Goal: Information Seeking & Learning: Check status

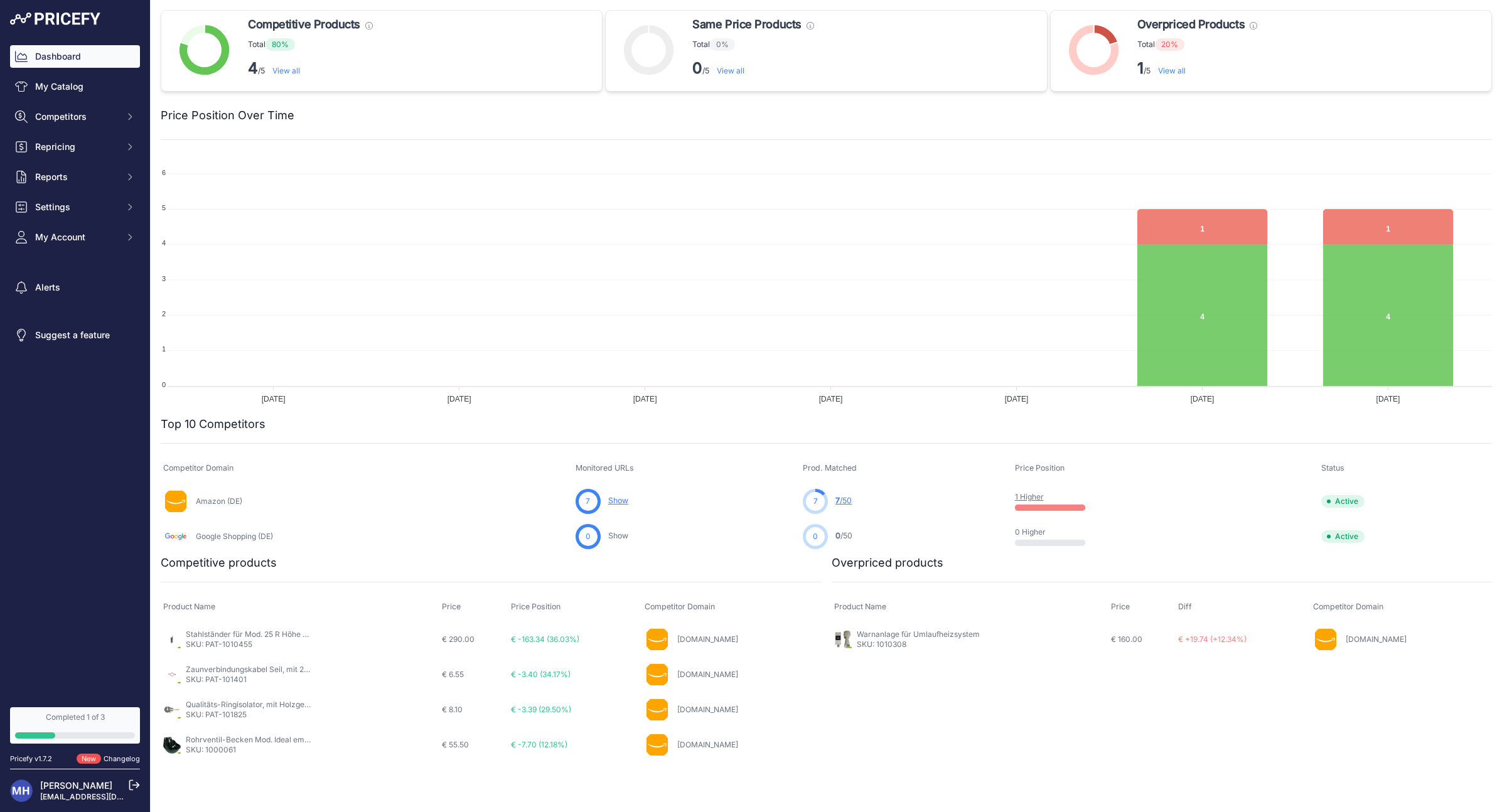
click at [251, 738] on link "Rohrventil-Becken Mod. Ideal emaillierte Gussschale" at bounding box center [279, 739] width 188 height 9
click at [1037, 495] on link "1 Higher" at bounding box center [1029, 496] width 29 height 9
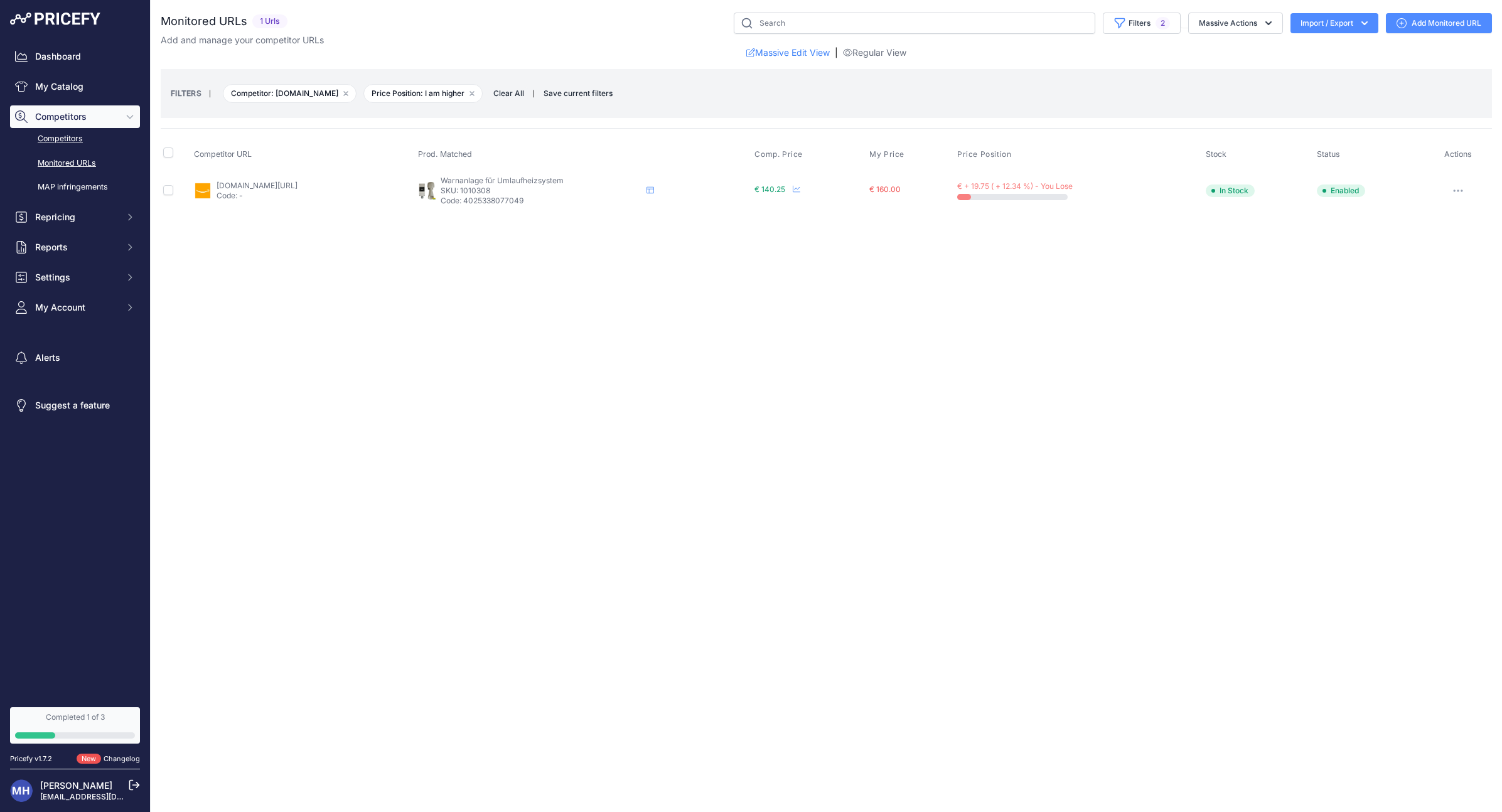
click at [69, 139] on link "Competitors" at bounding box center [75, 139] width 130 height 22
click at [60, 61] on link "Dashboard" at bounding box center [75, 56] width 130 height 22
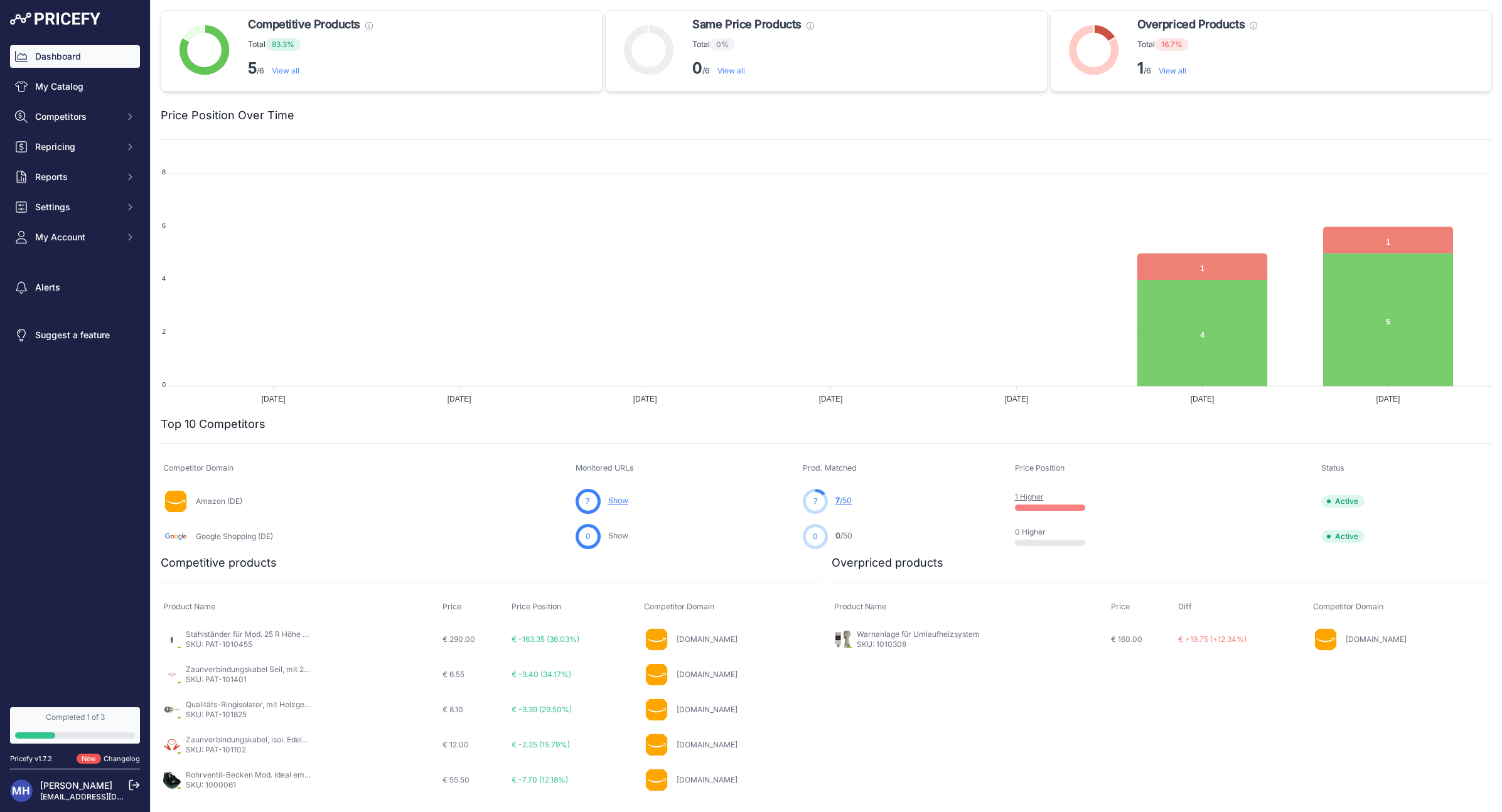
click at [848, 503] on link "7 /50" at bounding box center [844, 500] width 17 height 9
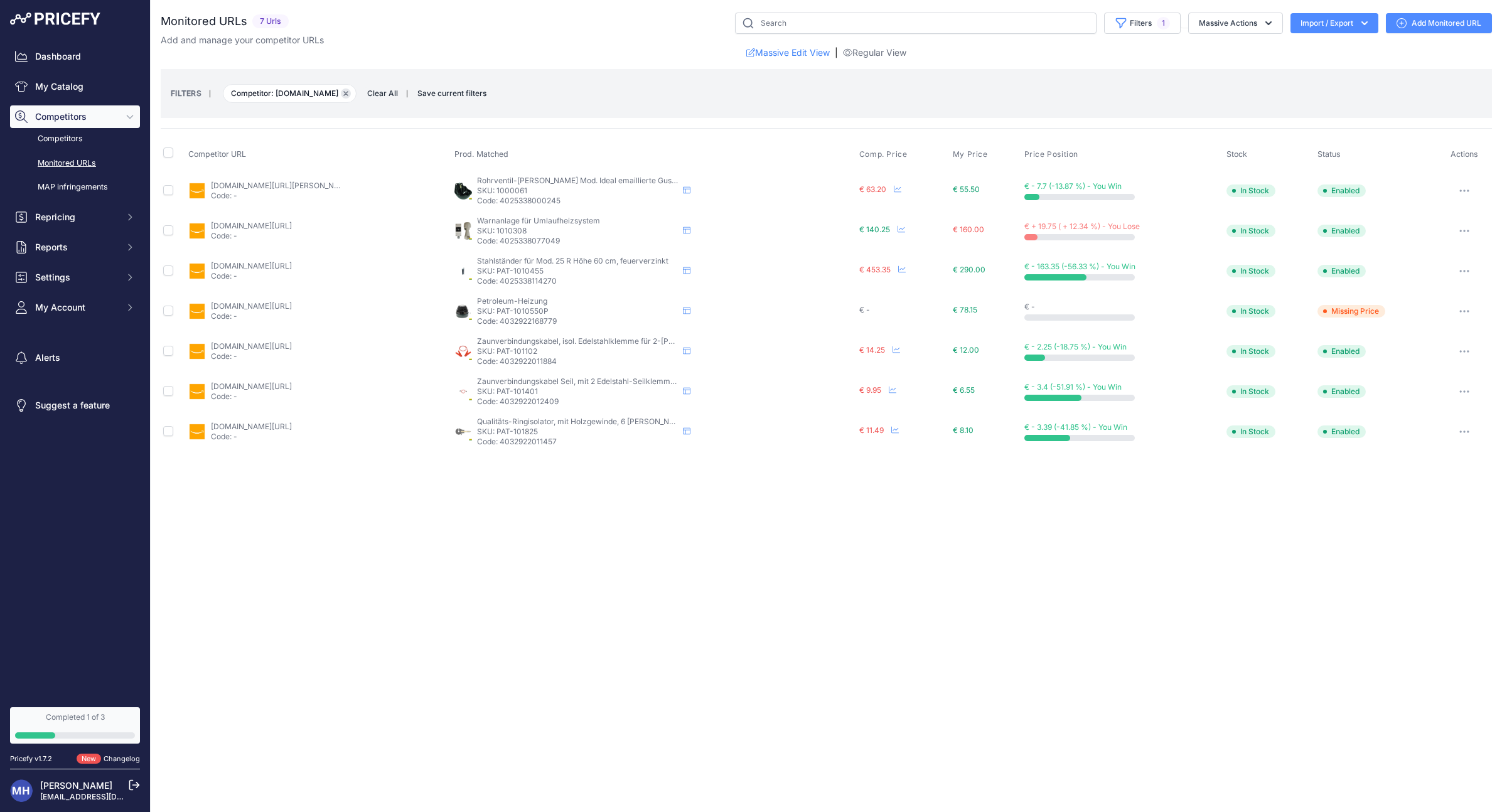
click at [344, 93] on icon "button" at bounding box center [346, 94] width 5 height 5
